Goal: Transaction & Acquisition: Purchase product/service

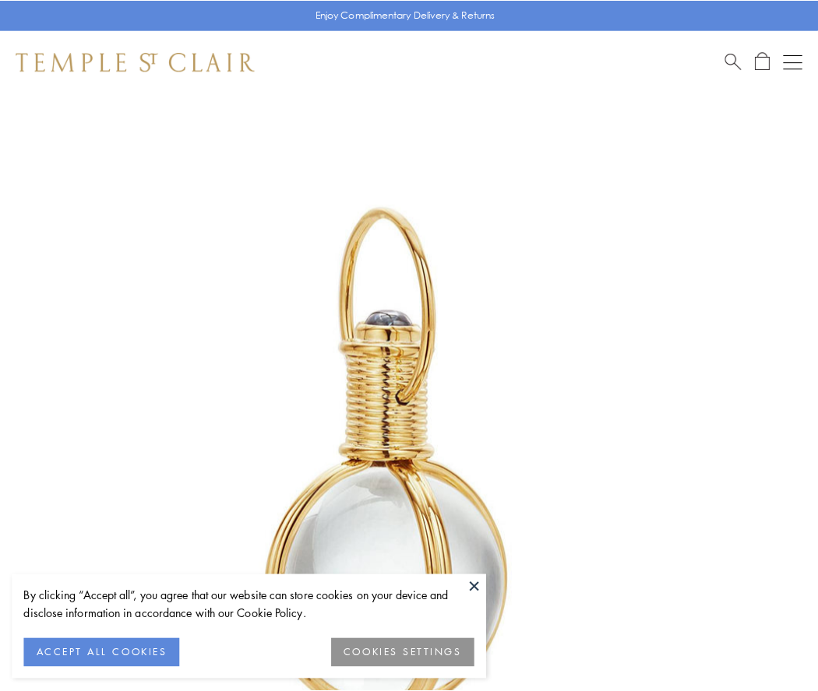
scroll to position [406, 0]
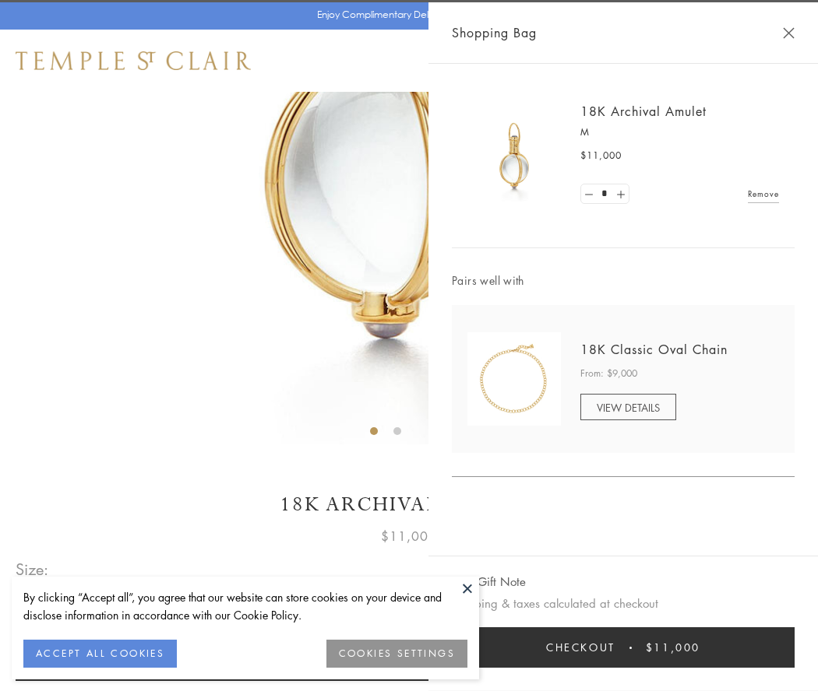
click at [623, 648] on button "Checkout $11,000" at bounding box center [623, 648] width 343 height 40
